Goal: Information Seeking & Learning: Learn about a topic

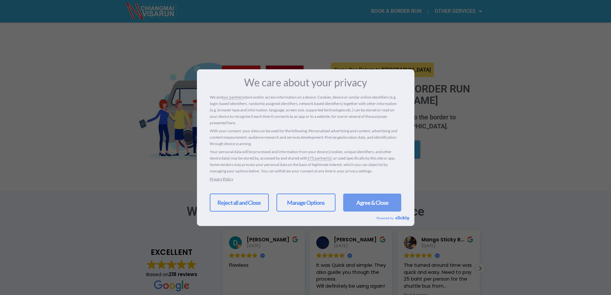
click at [371, 207] on link "Agree & Close" at bounding box center [372, 202] width 58 height 18
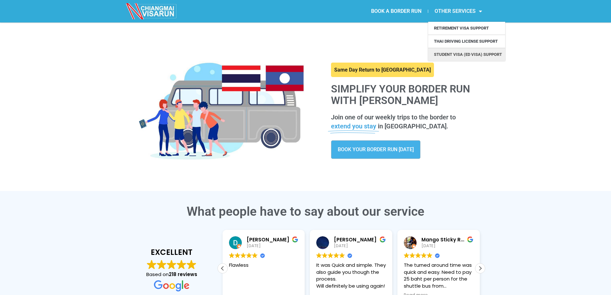
click at [461, 55] on link "Student Visa (ED Visa) Support" at bounding box center [466, 54] width 77 height 13
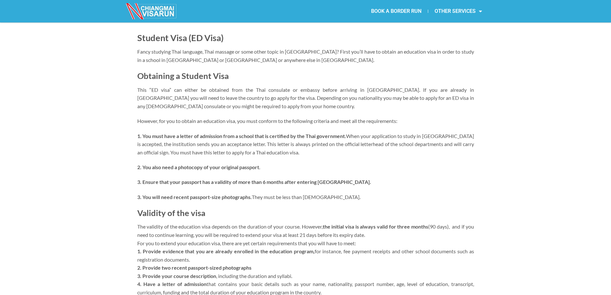
click at [510, 86] on div "Student Visa (ED Visa) Fancy studying Thai language, Thai massage or some other…" at bounding box center [305, 202] width 611 height 361
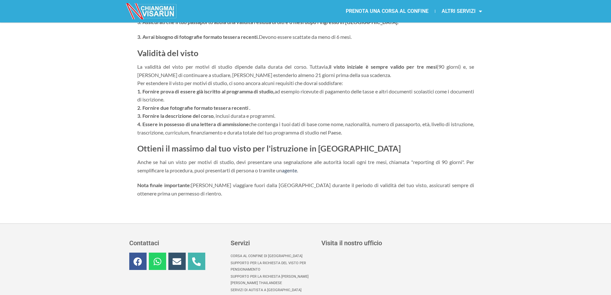
scroll to position [192, 0]
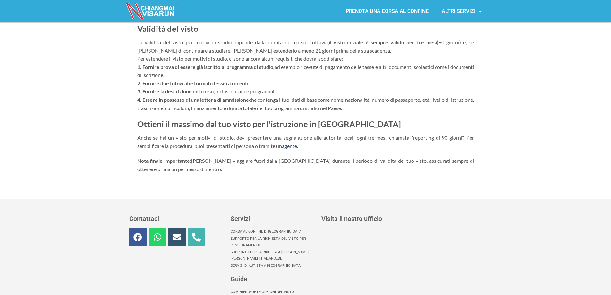
click at [474, 6] on link "ALTRI SERVIZI" at bounding box center [461, 11] width 53 height 15
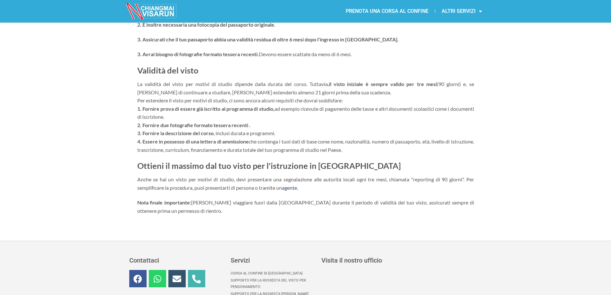
scroll to position [257, 0]
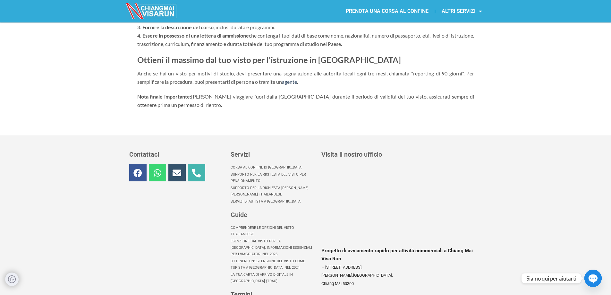
click at [159, 168] on icon at bounding box center [157, 172] width 9 height 9
